Goal: Task Accomplishment & Management: Use online tool/utility

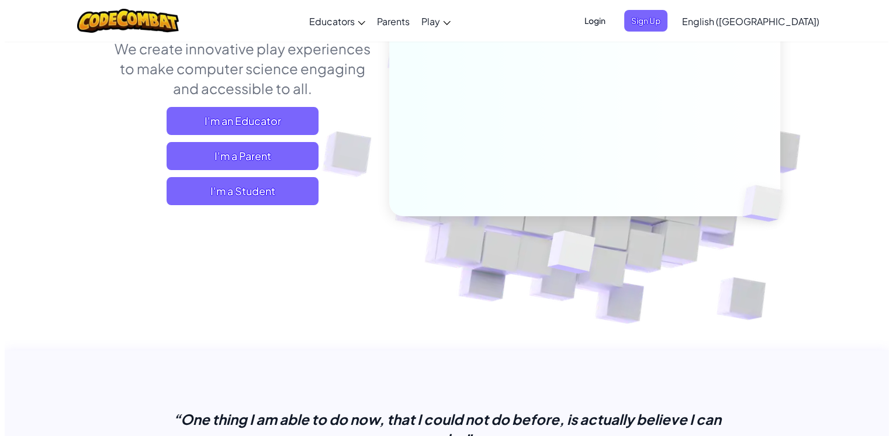
scroll to position [164, 0]
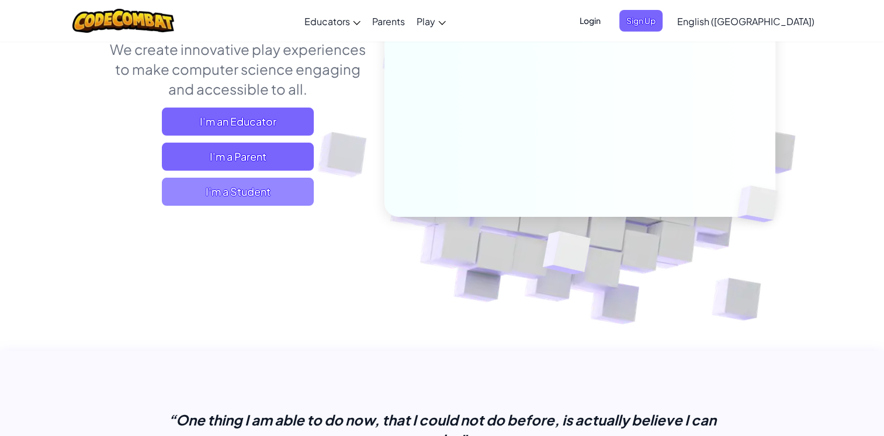
click at [211, 189] on span "I'm a Student" at bounding box center [238, 192] width 152 height 28
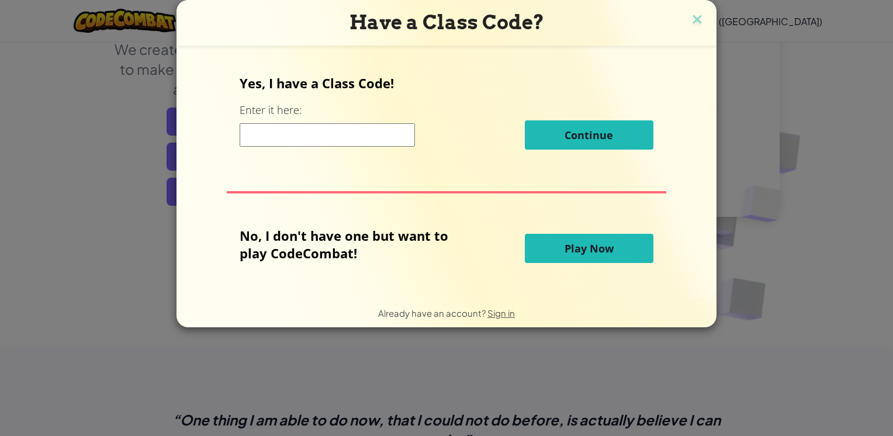
click at [573, 255] on span "Play Now" at bounding box center [588, 248] width 49 height 14
